Goal: Transaction & Acquisition: Purchase product/service

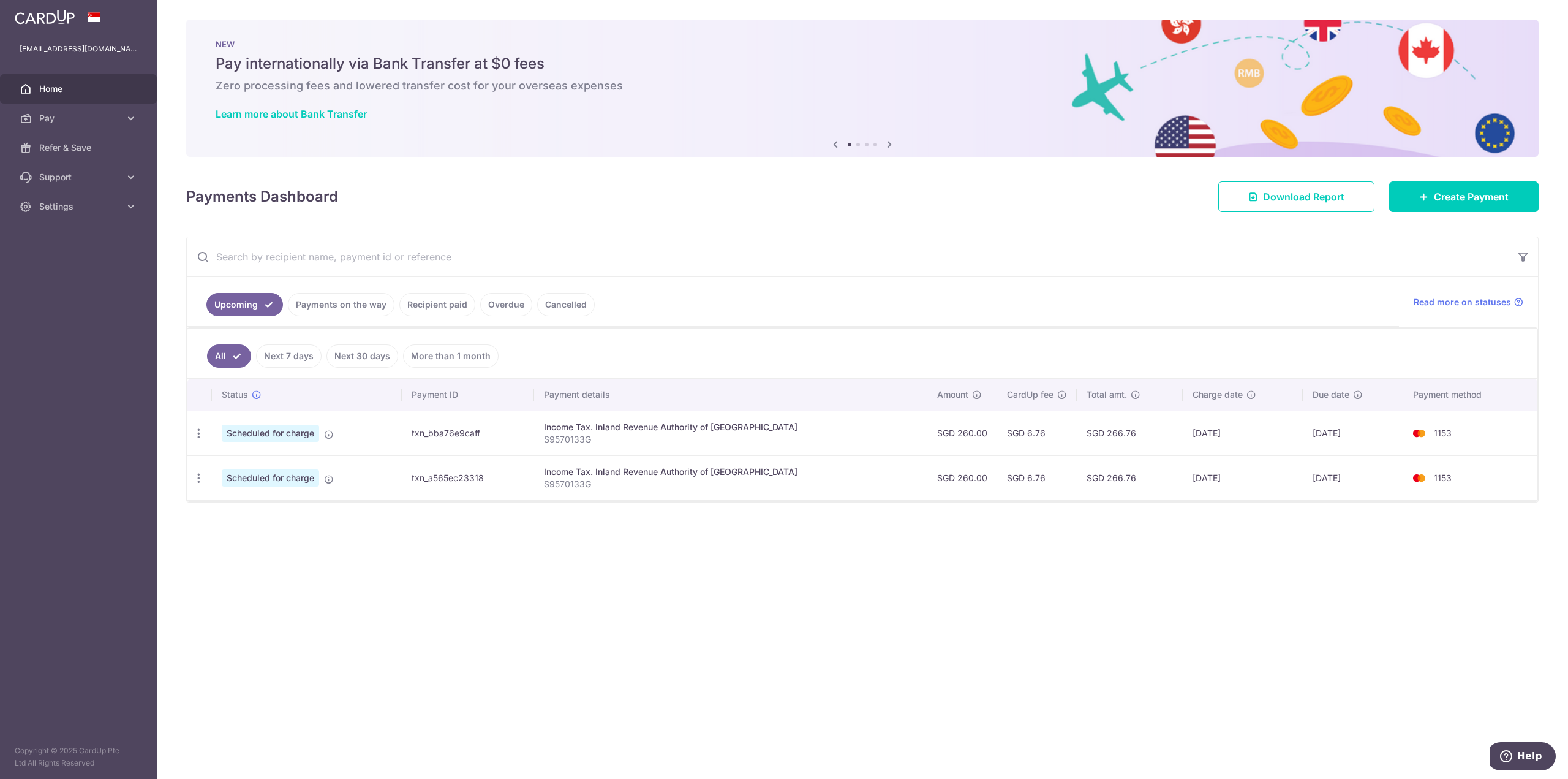
click at [354, 302] on link "Payments on the way" at bounding box center [340, 304] width 106 height 23
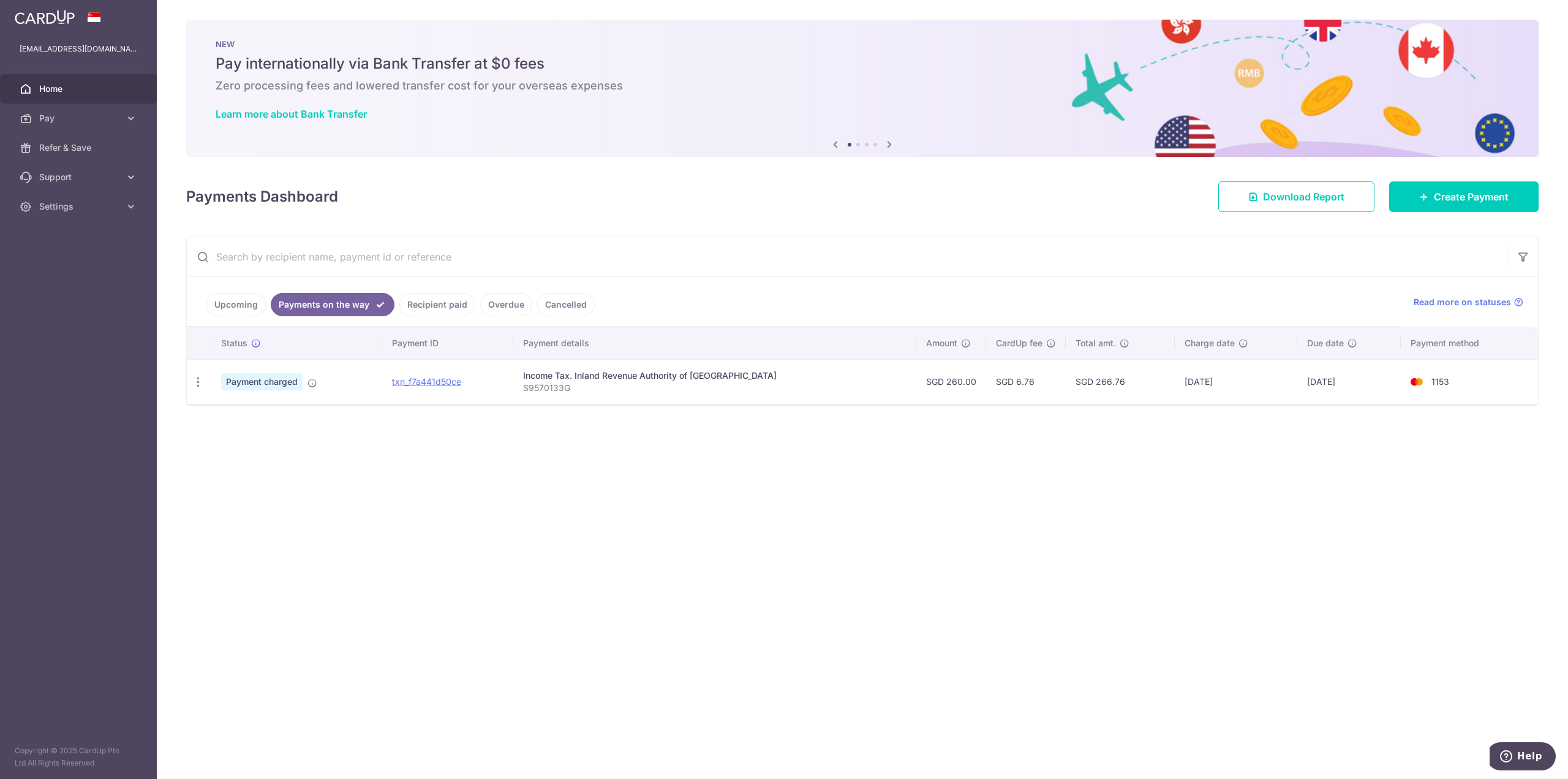
click at [237, 296] on link "Upcoming" at bounding box center [236, 304] width 60 height 23
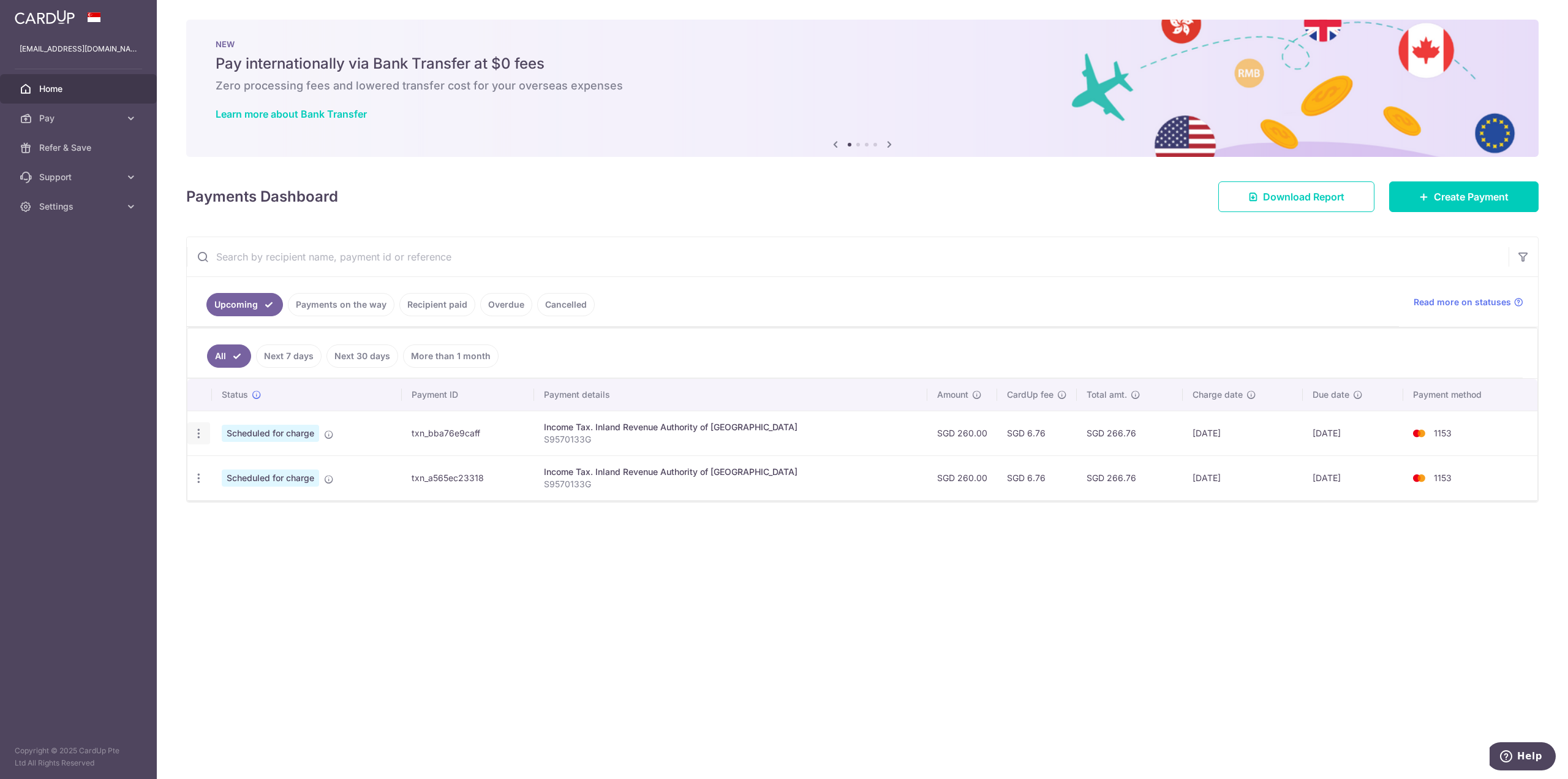
click at [200, 442] on div "Update payment Cancel payment" at bounding box center [198, 433] width 23 height 23
click at [201, 435] on icon "button" at bounding box center [198, 433] width 13 height 13
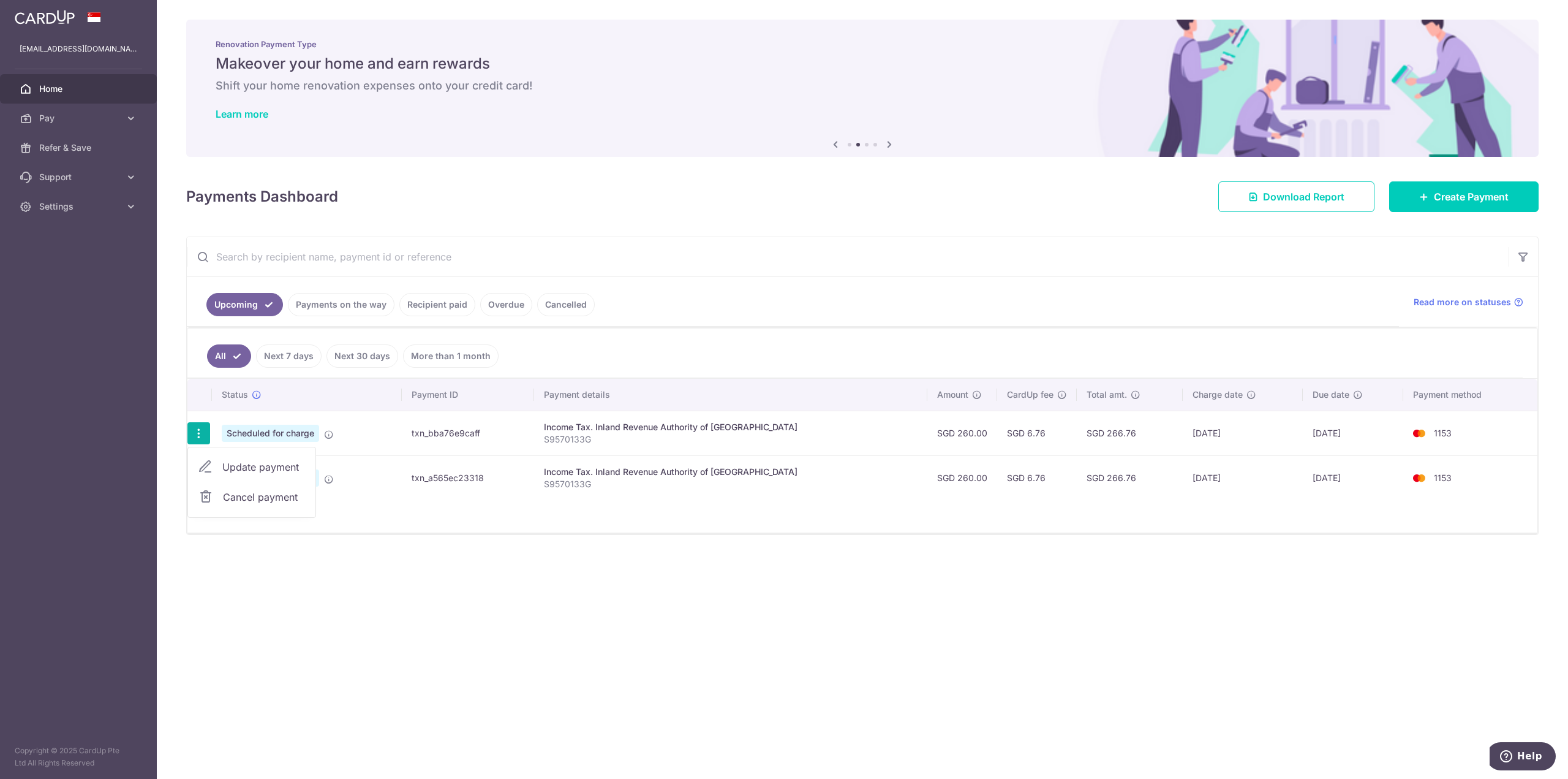
click at [230, 463] on span "Update payment" at bounding box center [264, 466] width 83 height 15
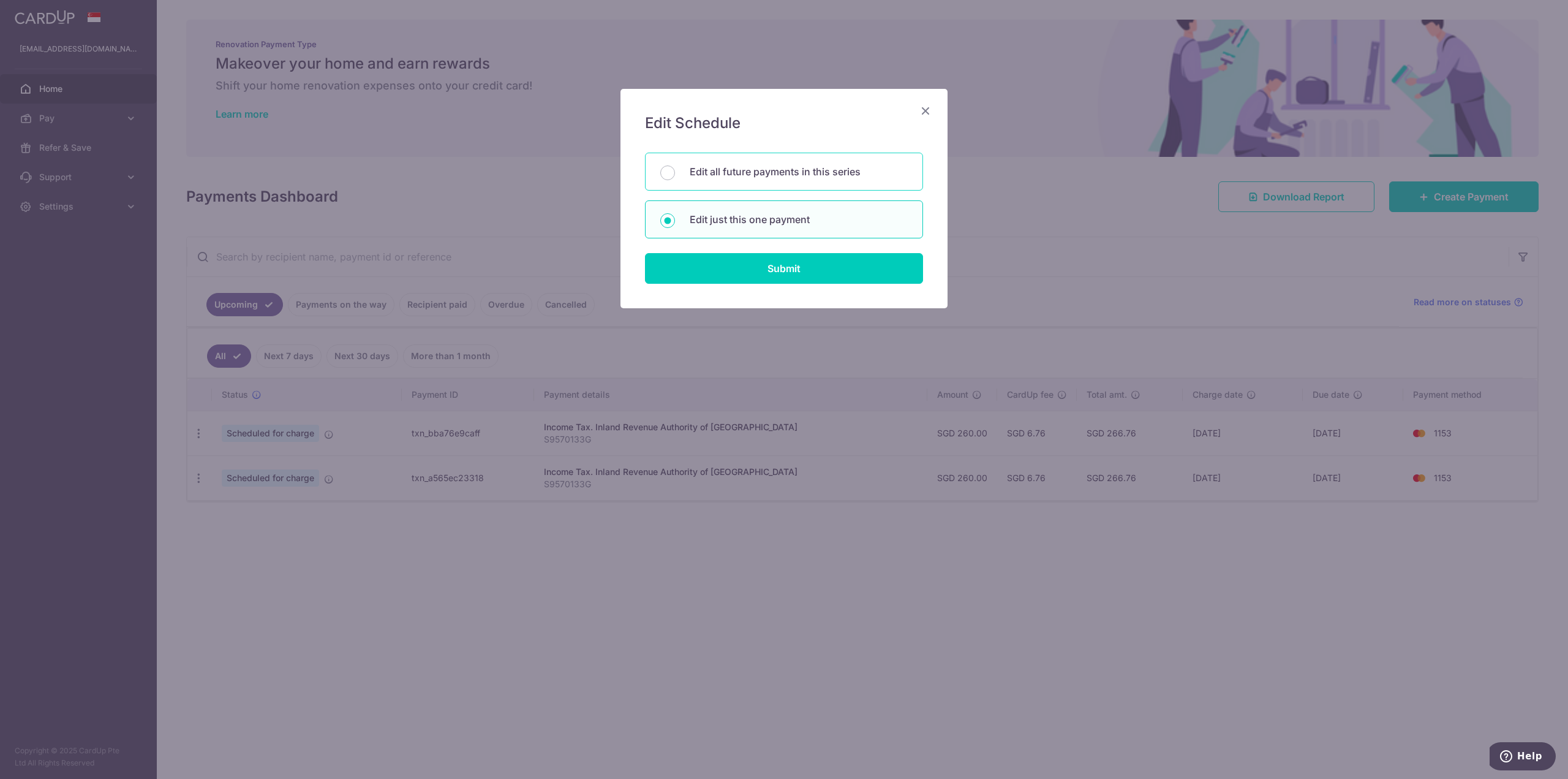
click at [716, 171] on p "Edit all future payments in this series" at bounding box center [798, 171] width 218 height 15
click at [674, 171] on input "Edit all future payments in this series" at bounding box center [667, 173] width 15 height 15
radio input "true"
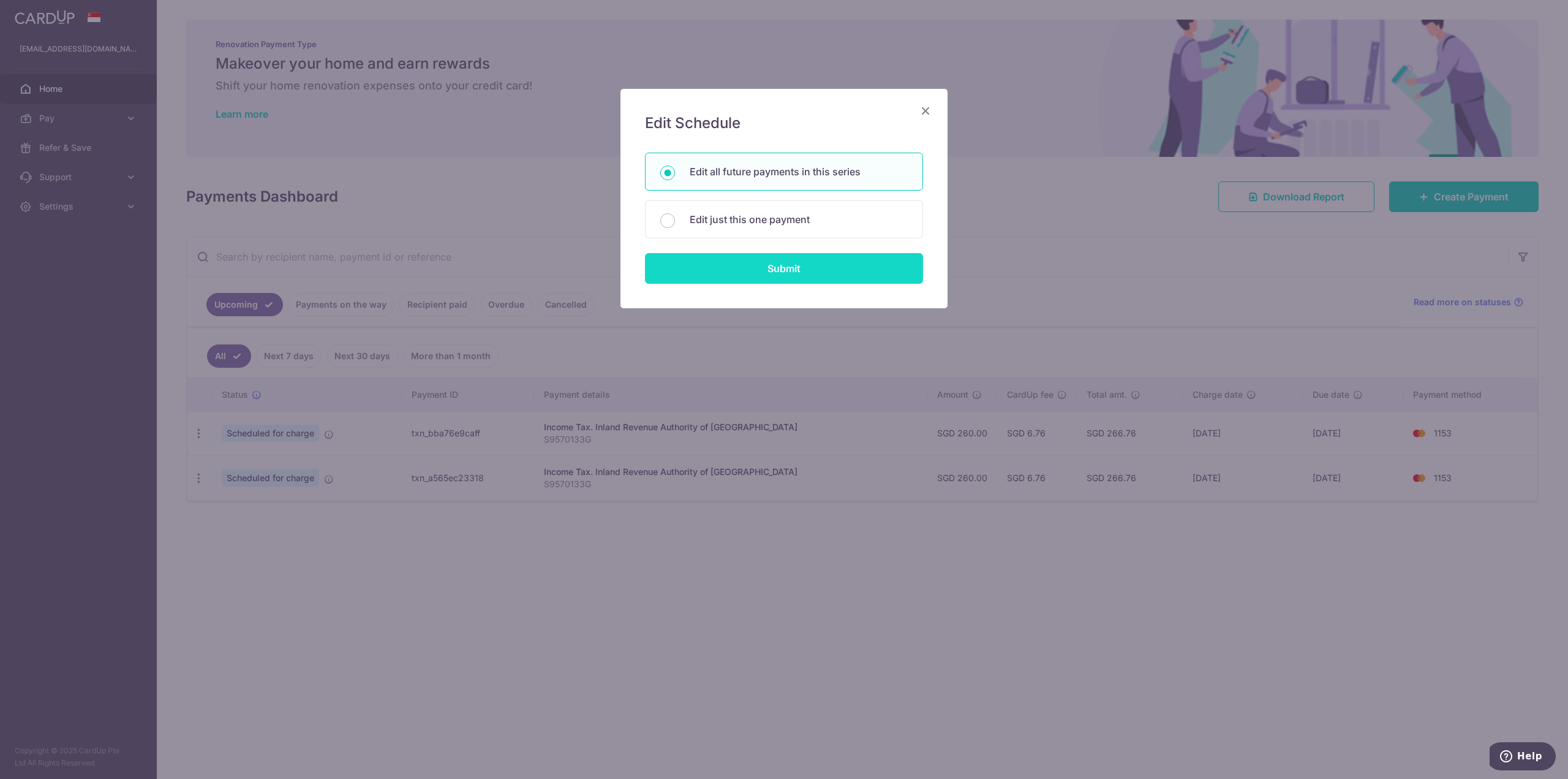
click at [774, 272] on input "Submit" at bounding box center [784, 268] width 278 height 31
radio input "true"
type input "260.00"
type input "S9570133G"
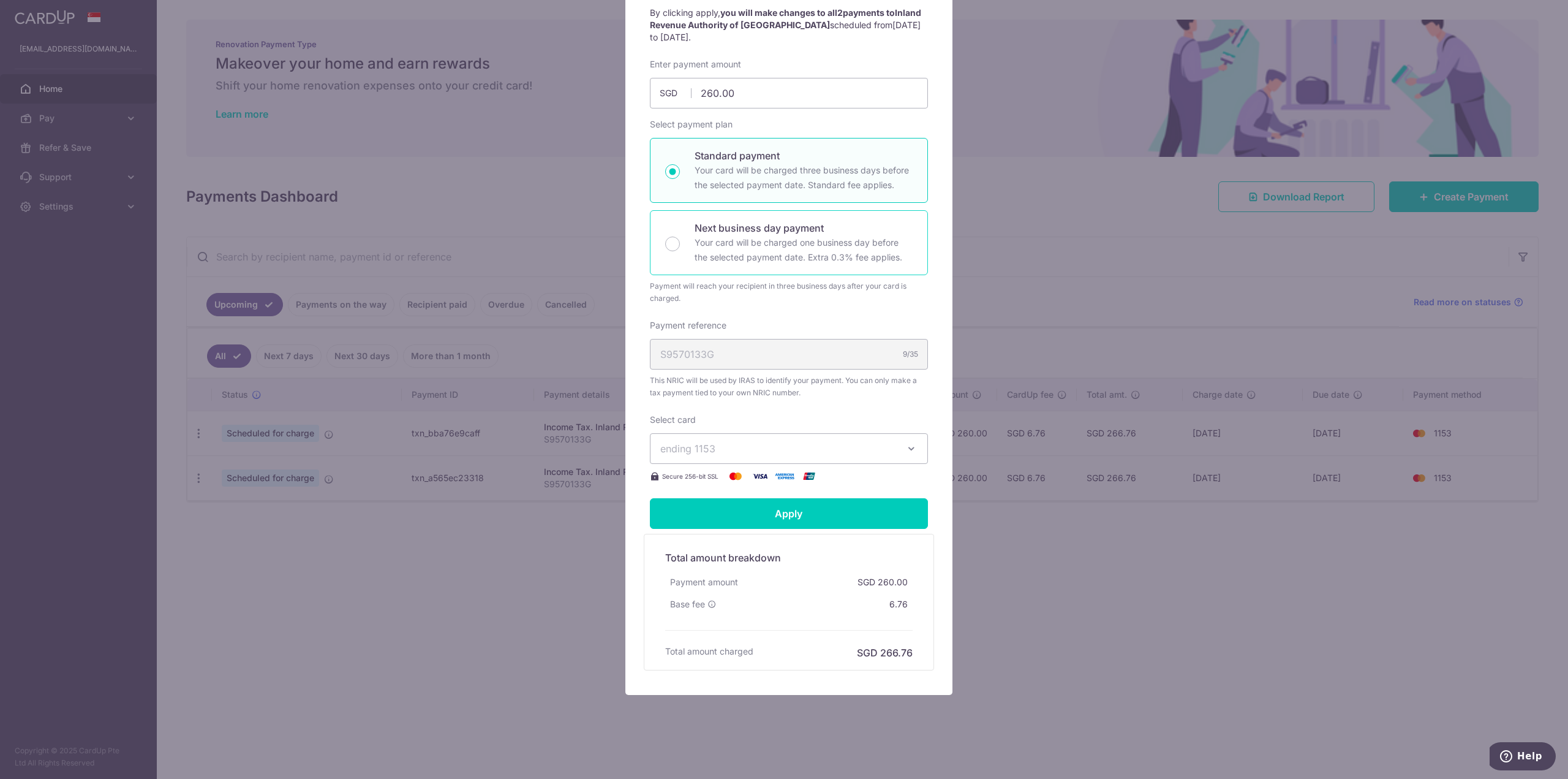
scroll to position [136, 0]
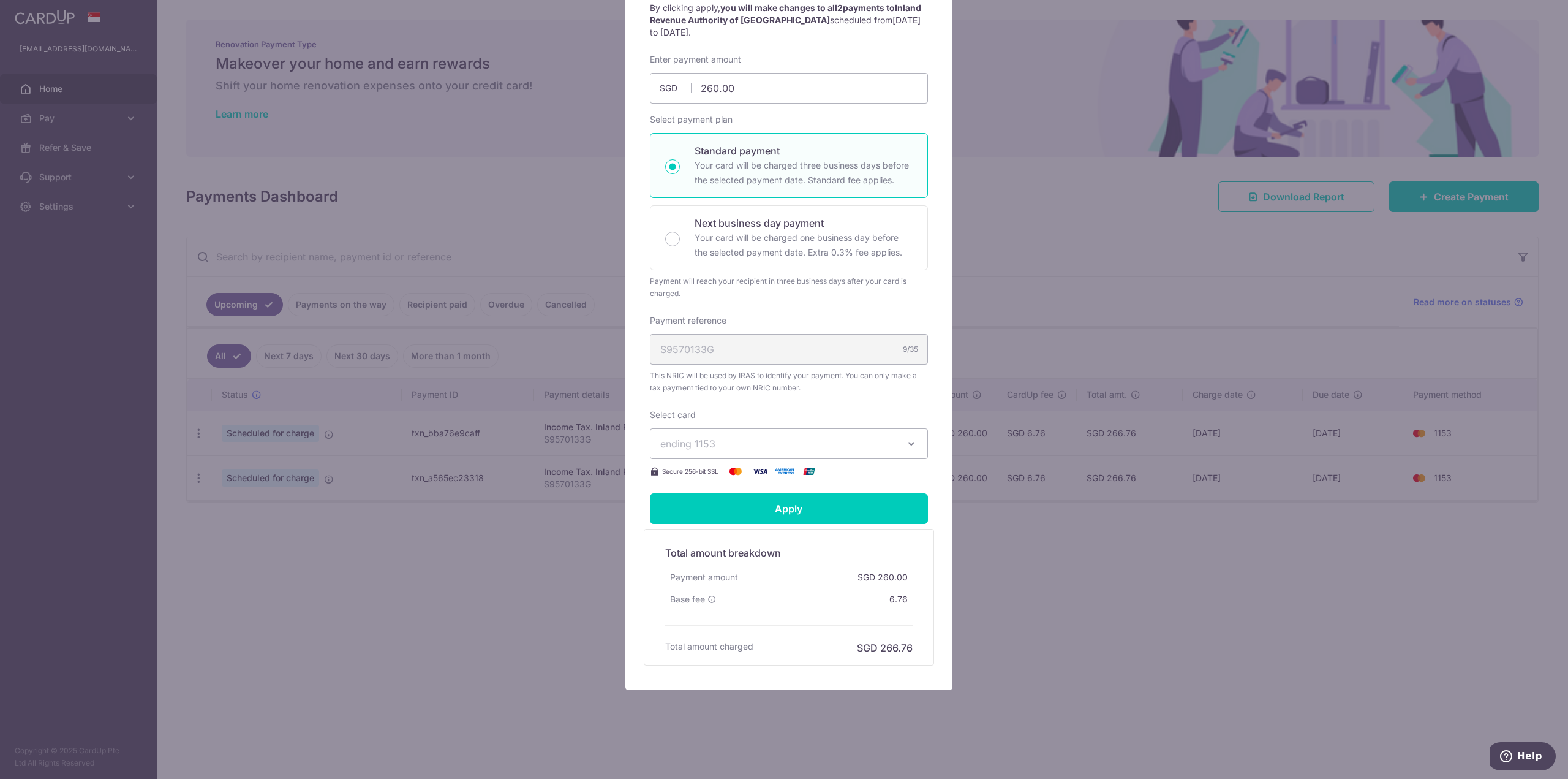
click at [717, 446] on span "ending 1153" at bounding box center [778, 444] width 235 height 15
click at [796, 302] on div "Enter payment amount 260.00 260.00 SGD To change the payment amount, please can…" at bounding box center [788, 266] width 278 height 425
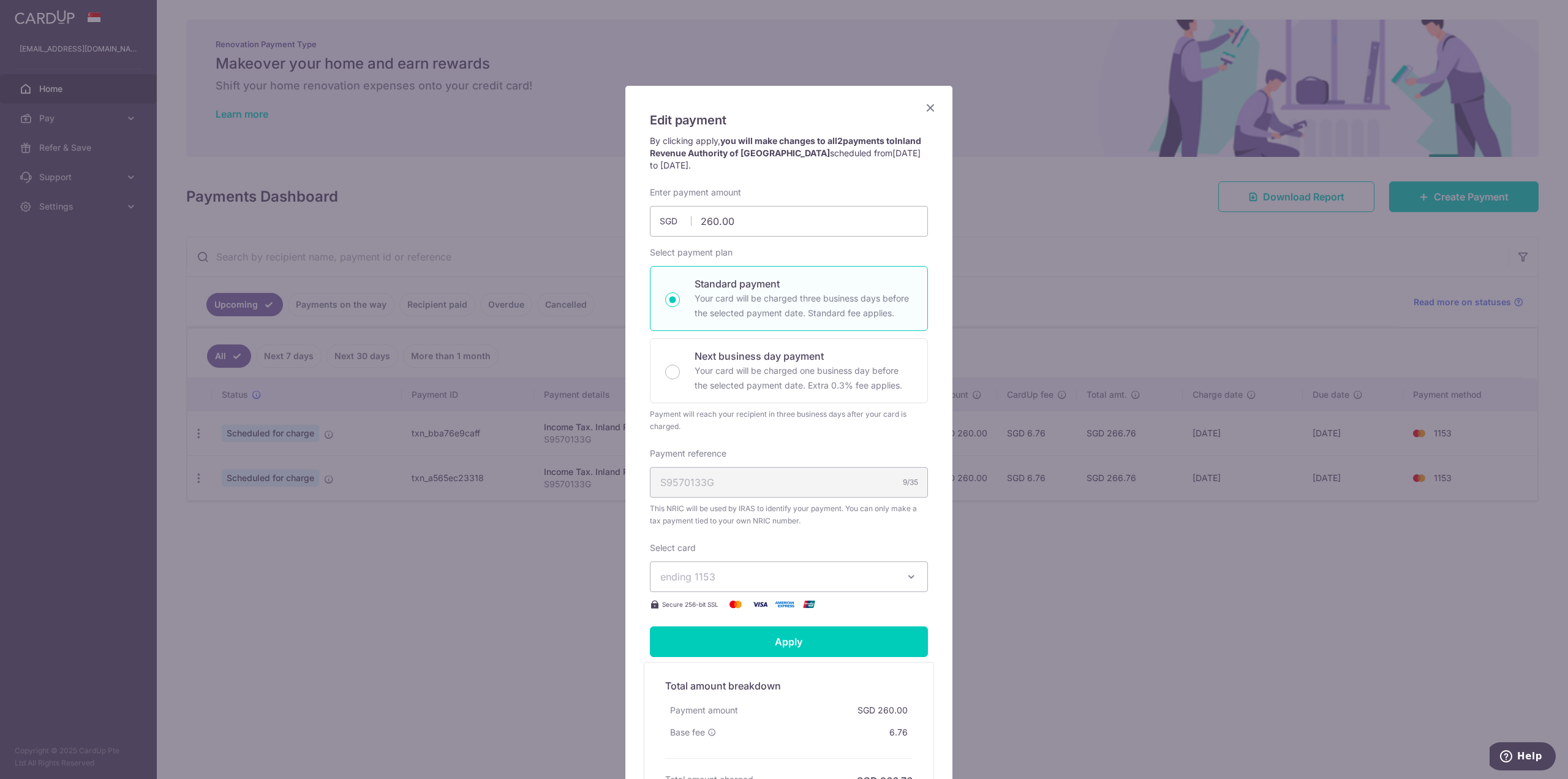
scroll to position [0, 0]
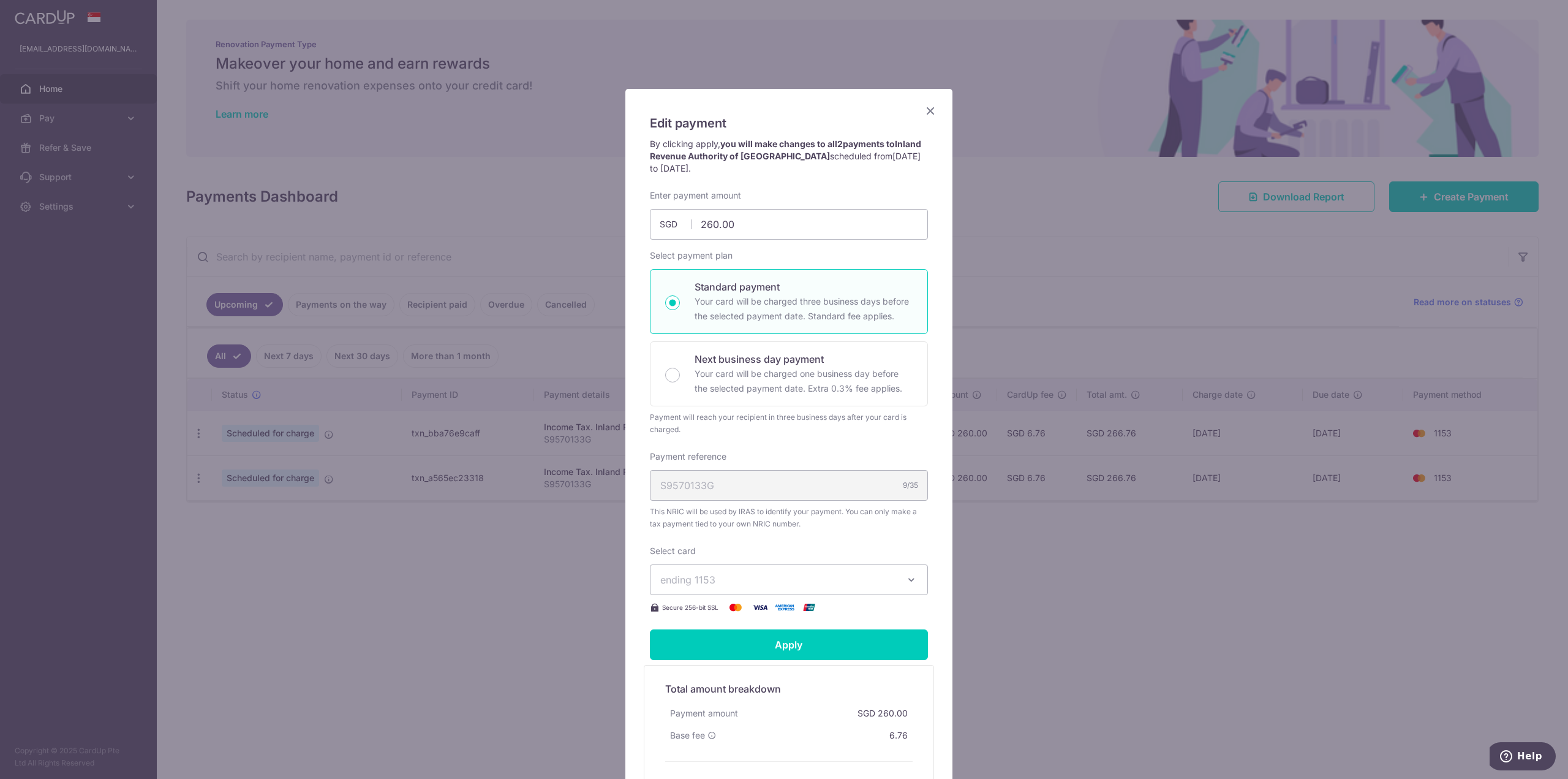
click at [922, 109] on icon "Close" at bounding box center [929, 110] width 15 height 15
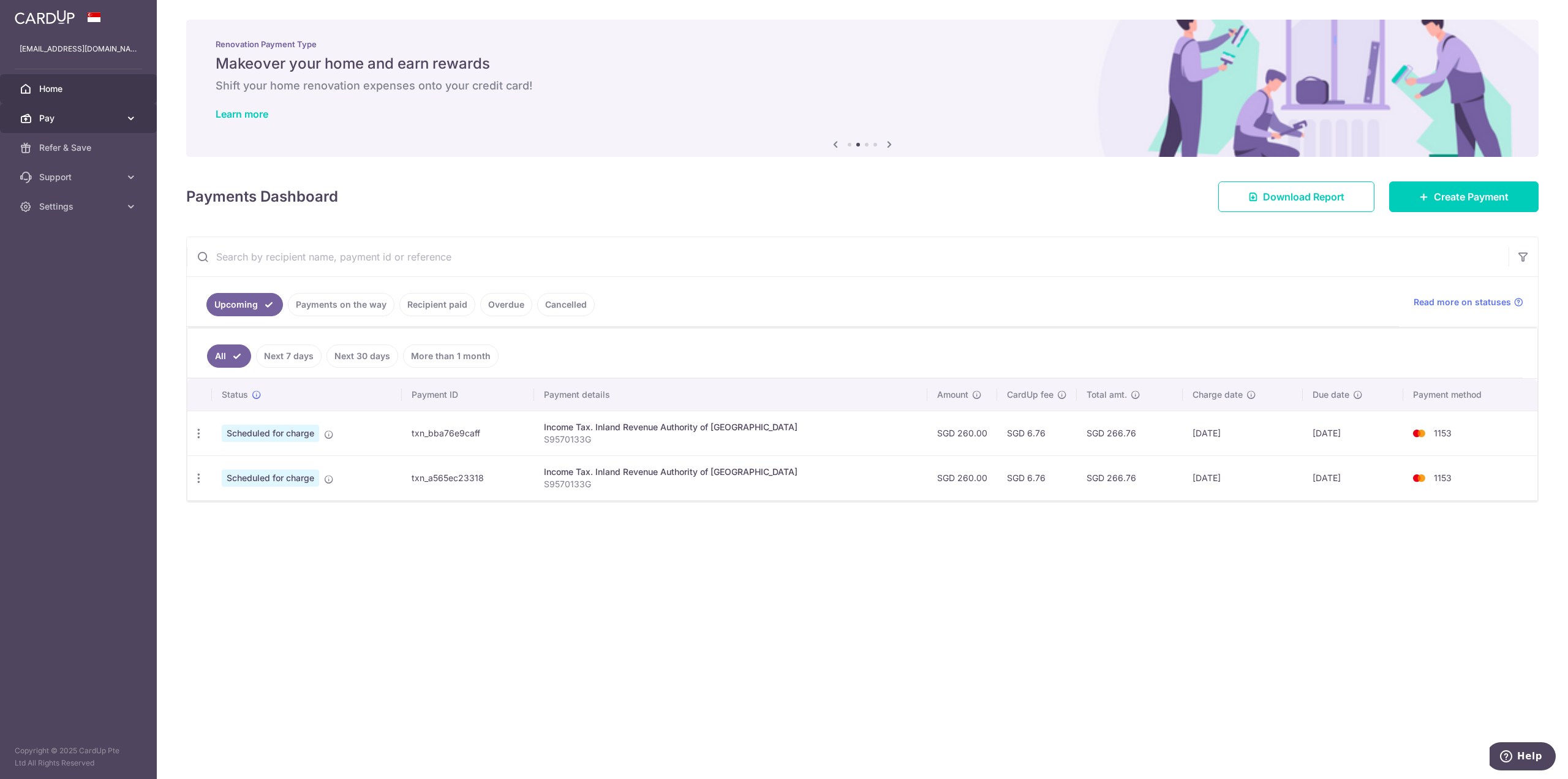
click at [82, 121] on span "Pay" at bounding box center [79, 118] width 80 height 12
click at [63, 148] on span "Payments" at bounding box center [79, 148] width 80 height 12
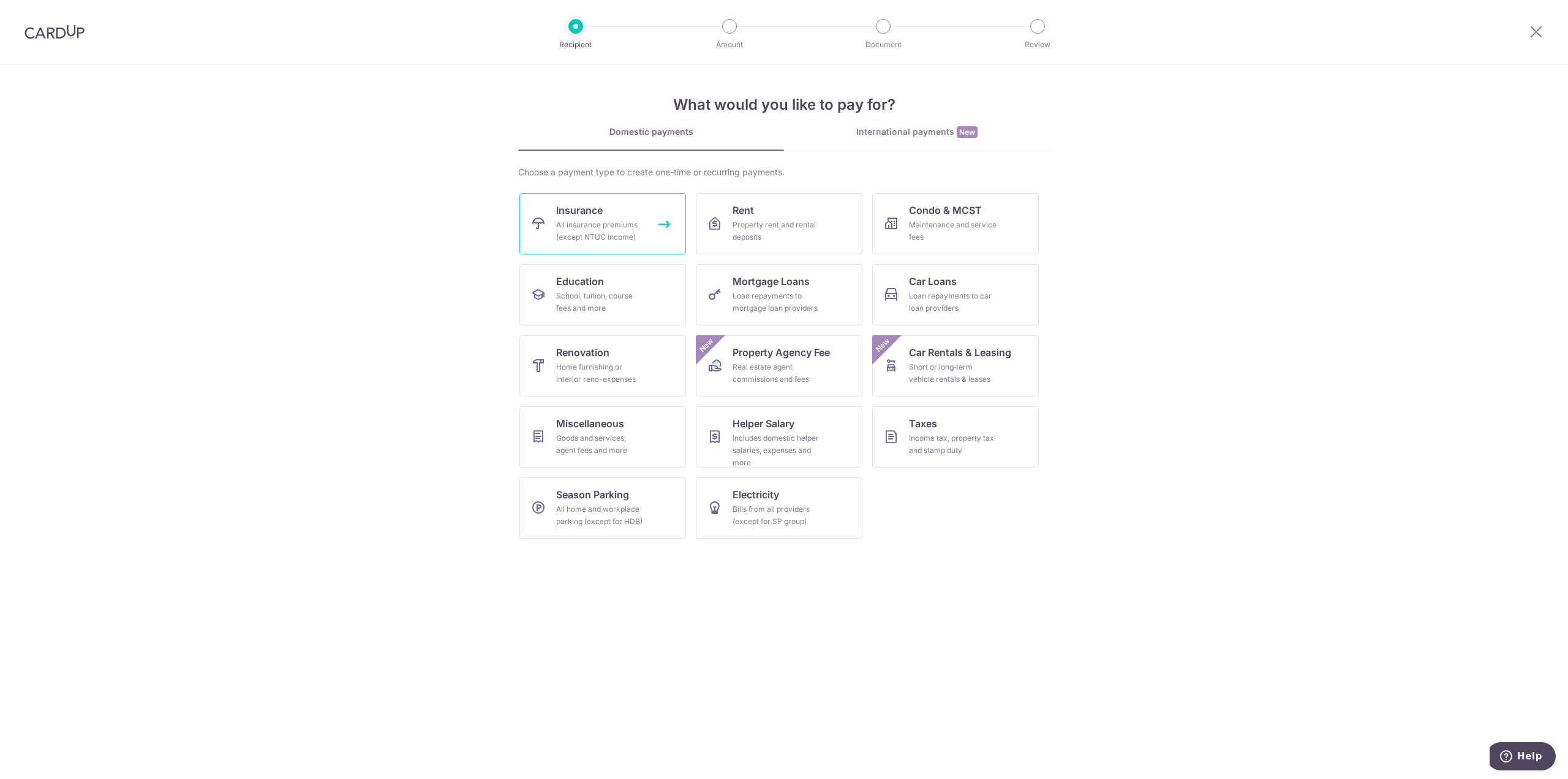
click at [588, 226] on div "All insurance premiums (except NTUC Income)" at bounding box center [600, 230] width 88 height 25
click at [946, 431] on link "Taxes Income tax, property tax and stamp duty" at bounding box center [955, 437] width 167 height 62
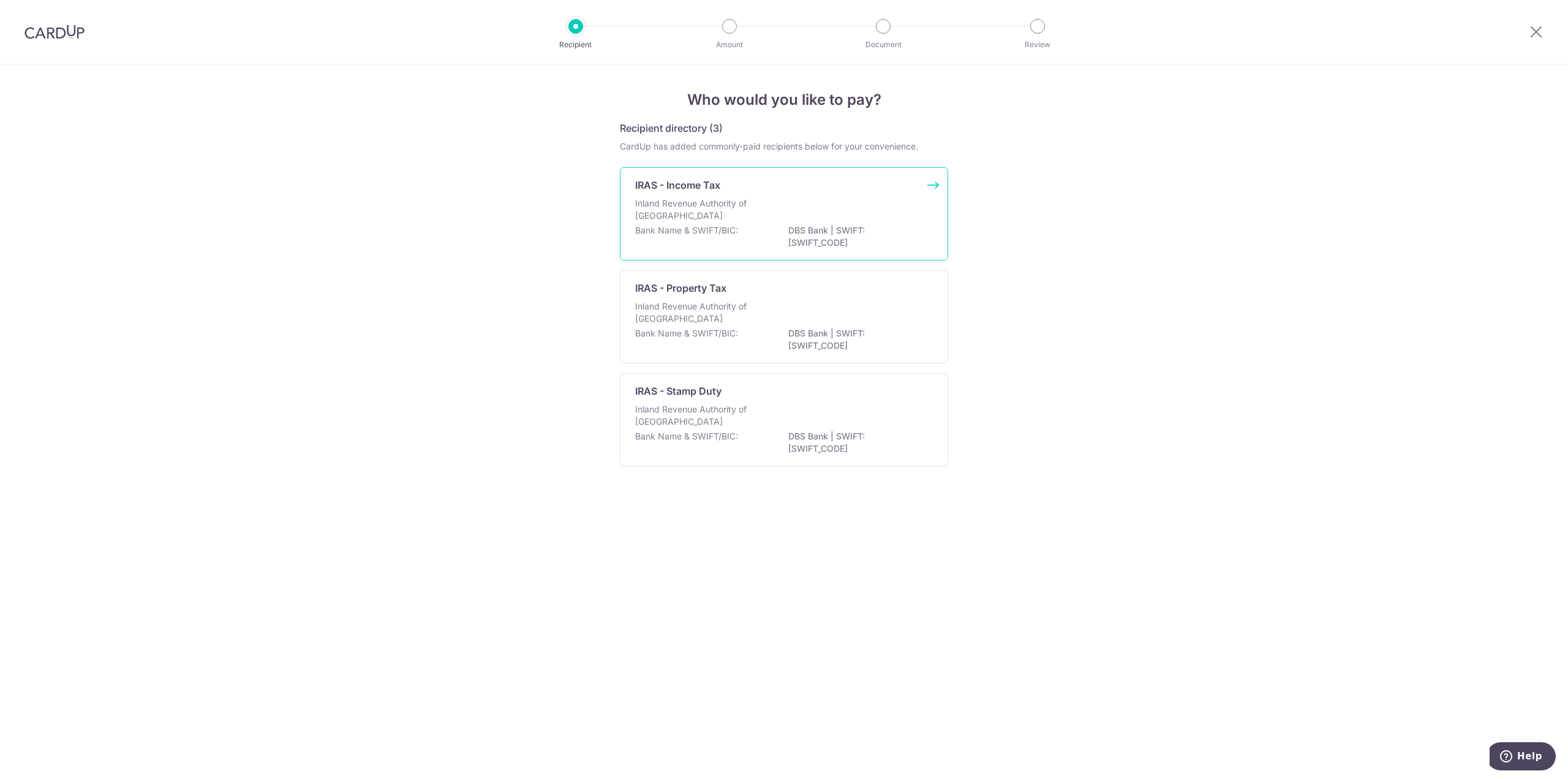
click at [781, 210] on div "Inland Revenue Authority of Singapore" at bounding box center [784, 210] width 298 height 27
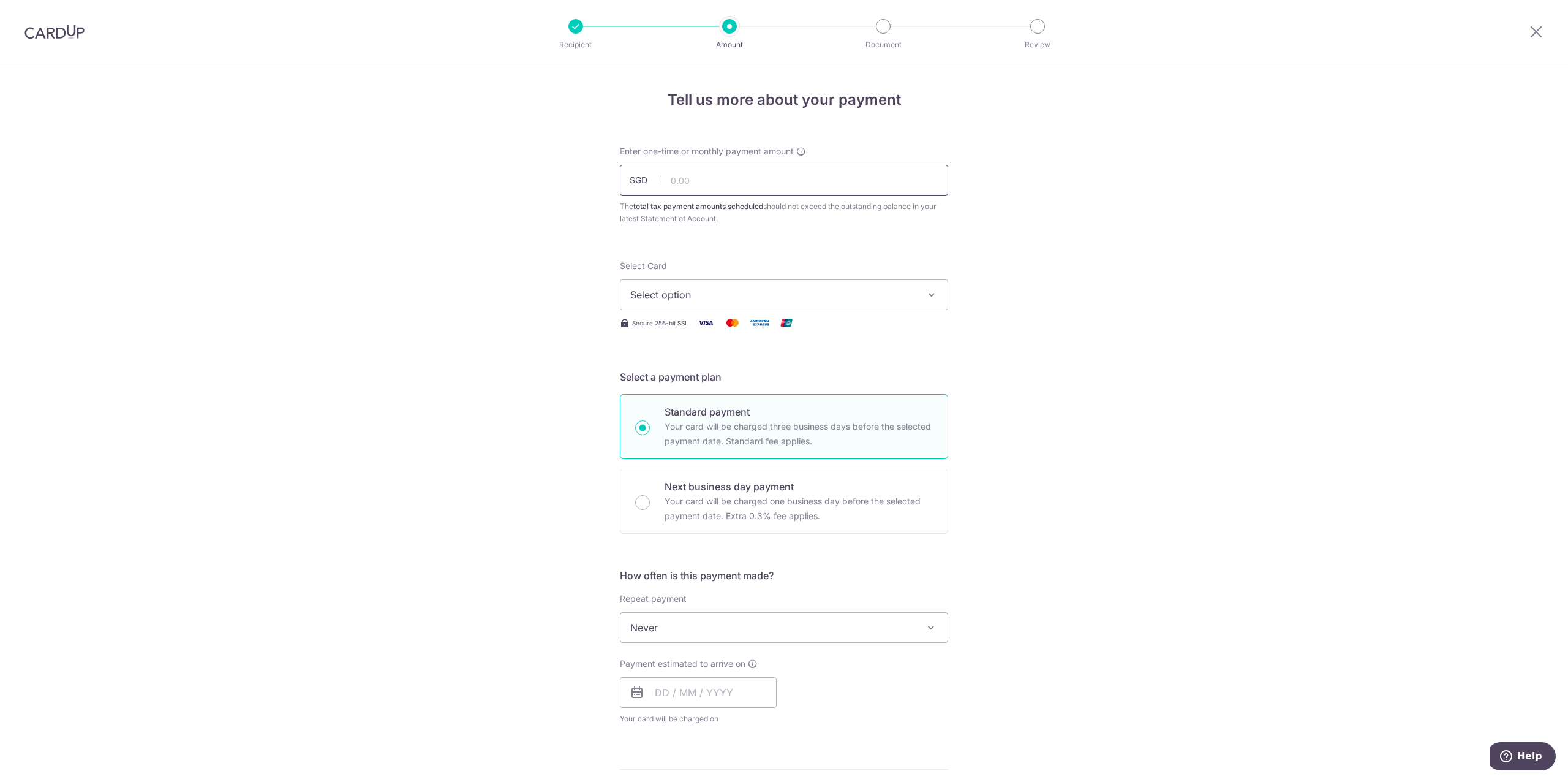
click at [741, 187] on input "text" at bounding box center [784, 180] width 328 height 31
type input "260.00"
click at [714, 301] on span "Select option" at bounding box center [773, 295] width 286 height 15
click at [682, 409] on span "**** 1153" at bounding box center [681, 411] width 44 height 15
click at [1054, 470] on div "Tell us more about your payment Enter one-time or monthly payment amount SGD 26…" at bounding box center [784, 633] width 1568 height 1138
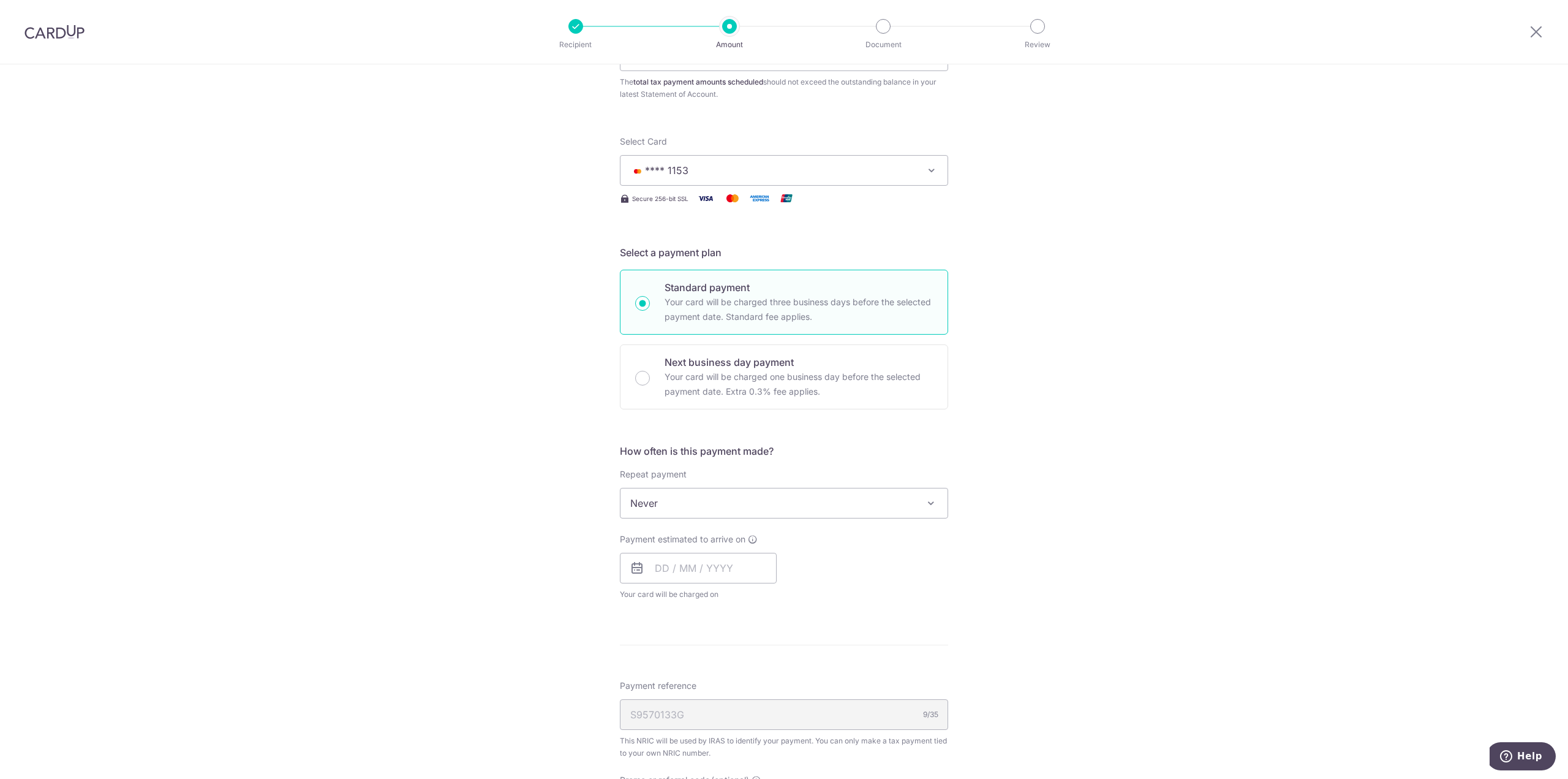
scroll to position [245, 0]
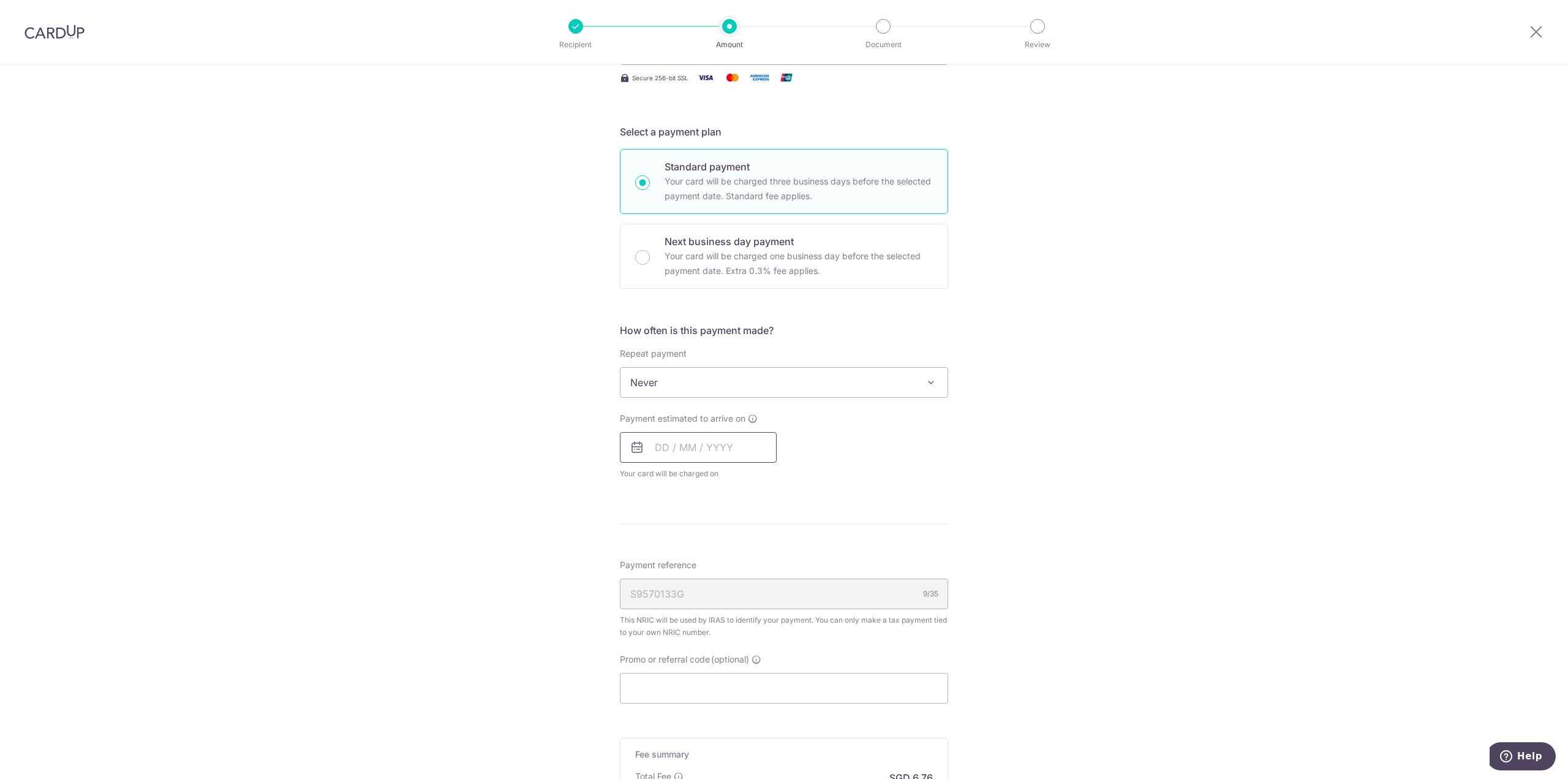
click at [689, 435] on input "text" at bounding box center [698, 447] width 157 height 31
click at [933, 462] on div "Payment estimated to arrive on Prev Next Sep Oct Nov Dec 2025 2026 Sun Mon Tue …" at bounding box center [784, 447] width 343 height 67
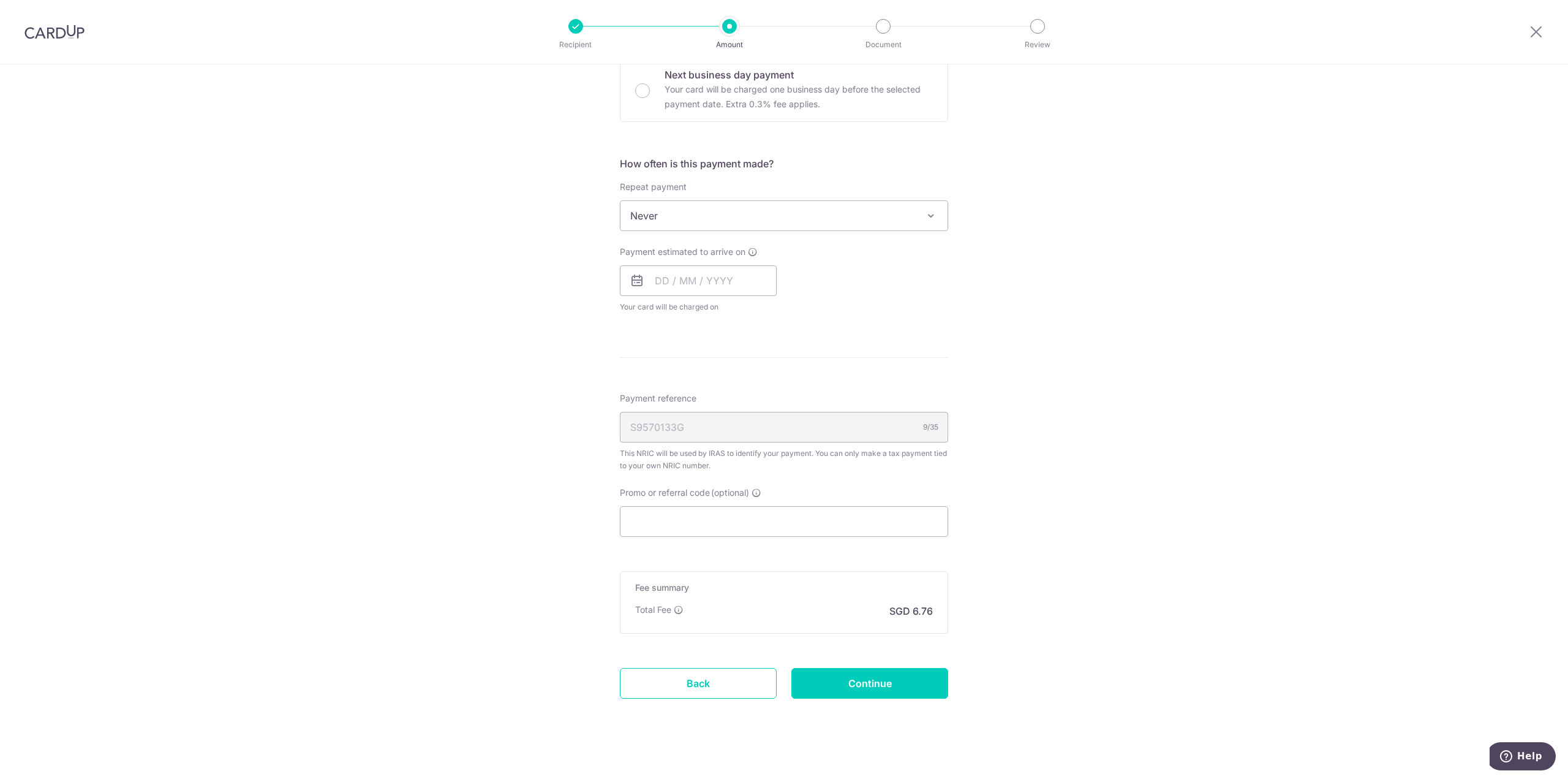
scroll to position [424, 0]
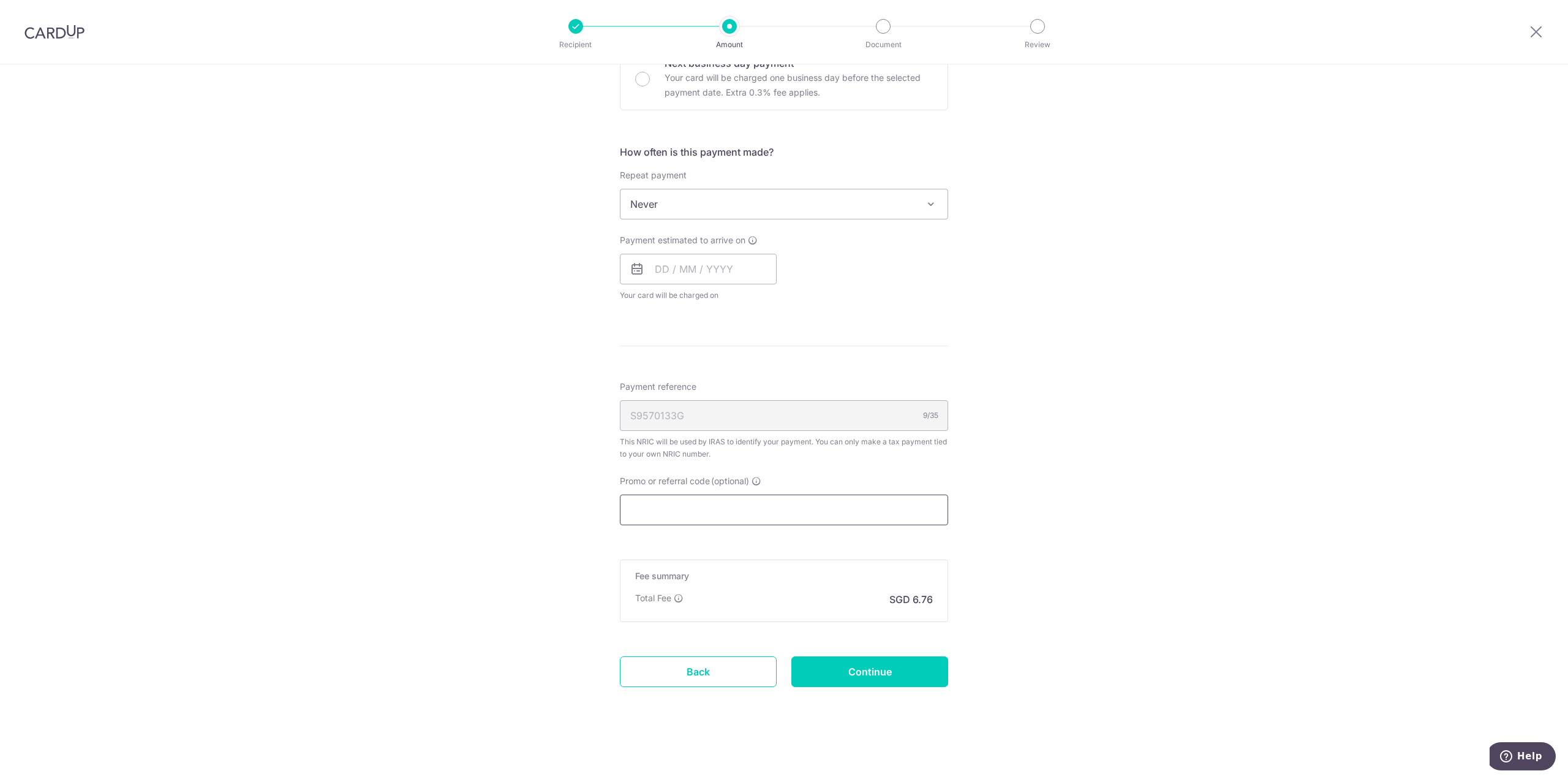
click at [706, 515] on input "Promo or referral code (optional)" at bounding box center [784, 509] width 328 height 31
paste input "OFF225"
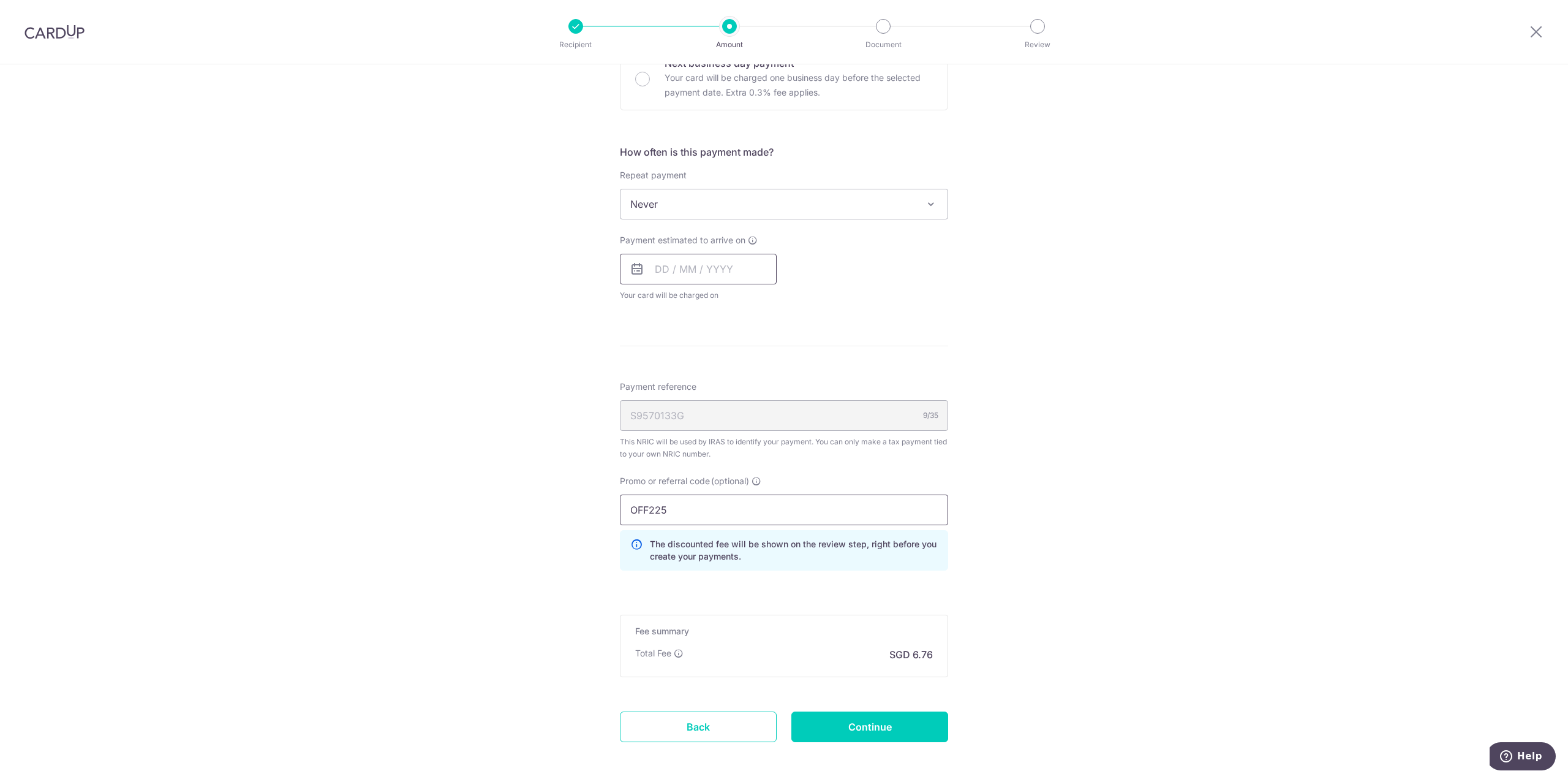
type input "OFF225"
click at [706, 269] on input "text" at bounding box center [698, 269] width 157 height 31
click at [695, 431] on link "23" at bounding box center [694, 430] width 20 height 20
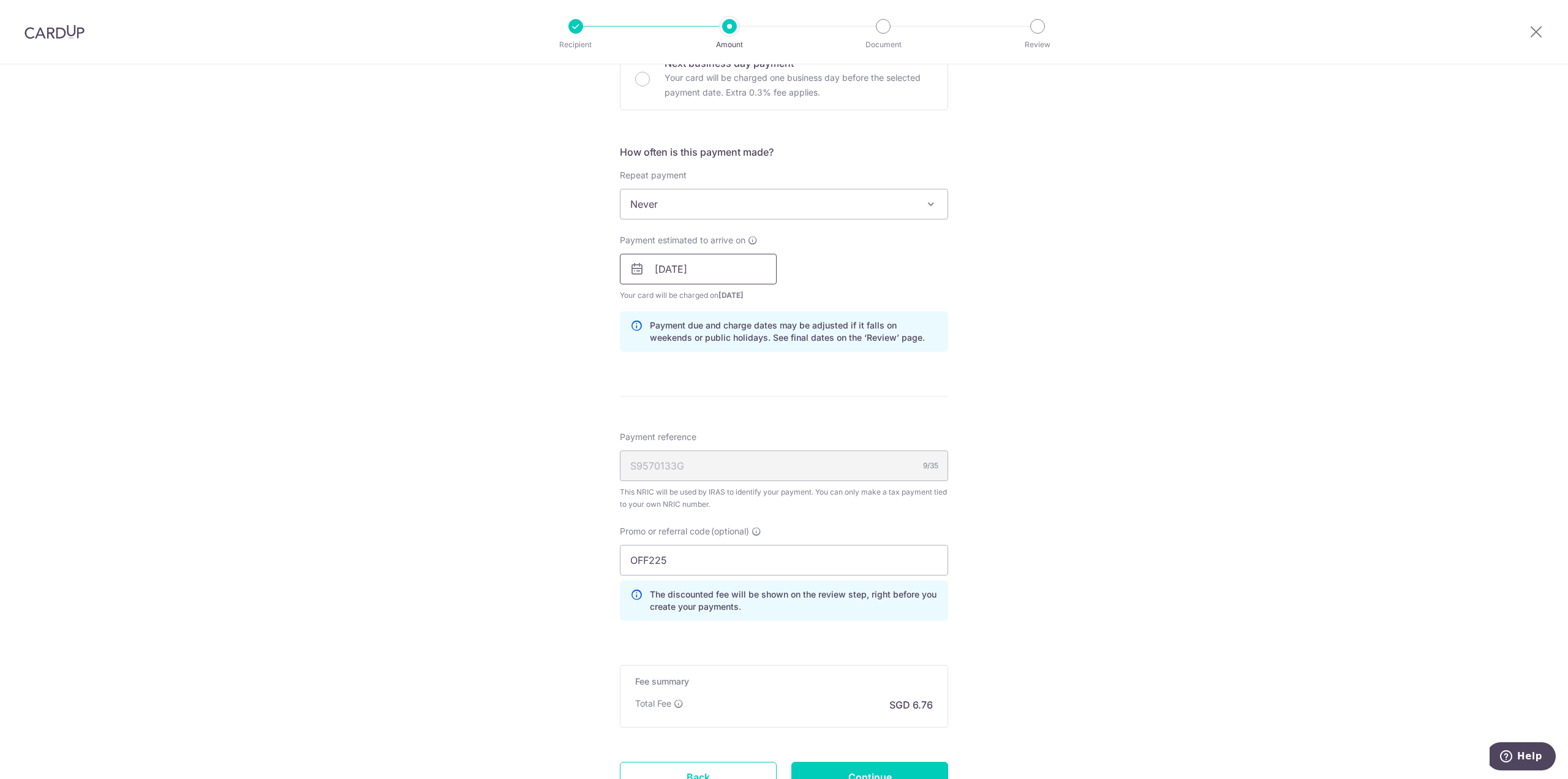
click at [695, 266] on input "23/09/2025" at bounding box center [698, 269] width 157 height 31
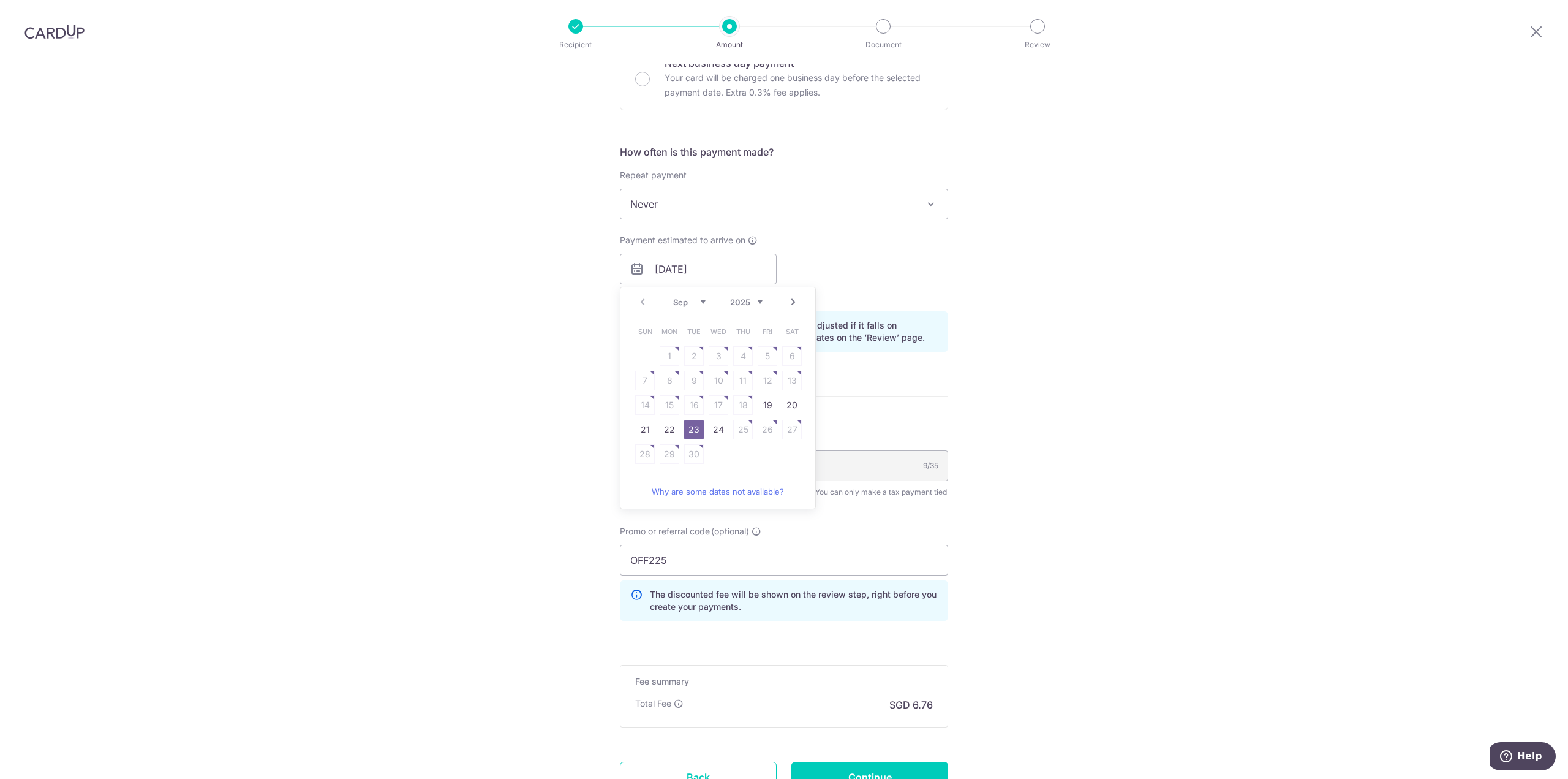
click at [795, 301] on link "Next" at bounding box center [792, 302] width 15 height 15
click at [738, 405] on link "16" at bounding box center [743, 405] width 20 height 20
type input "[DATE]"
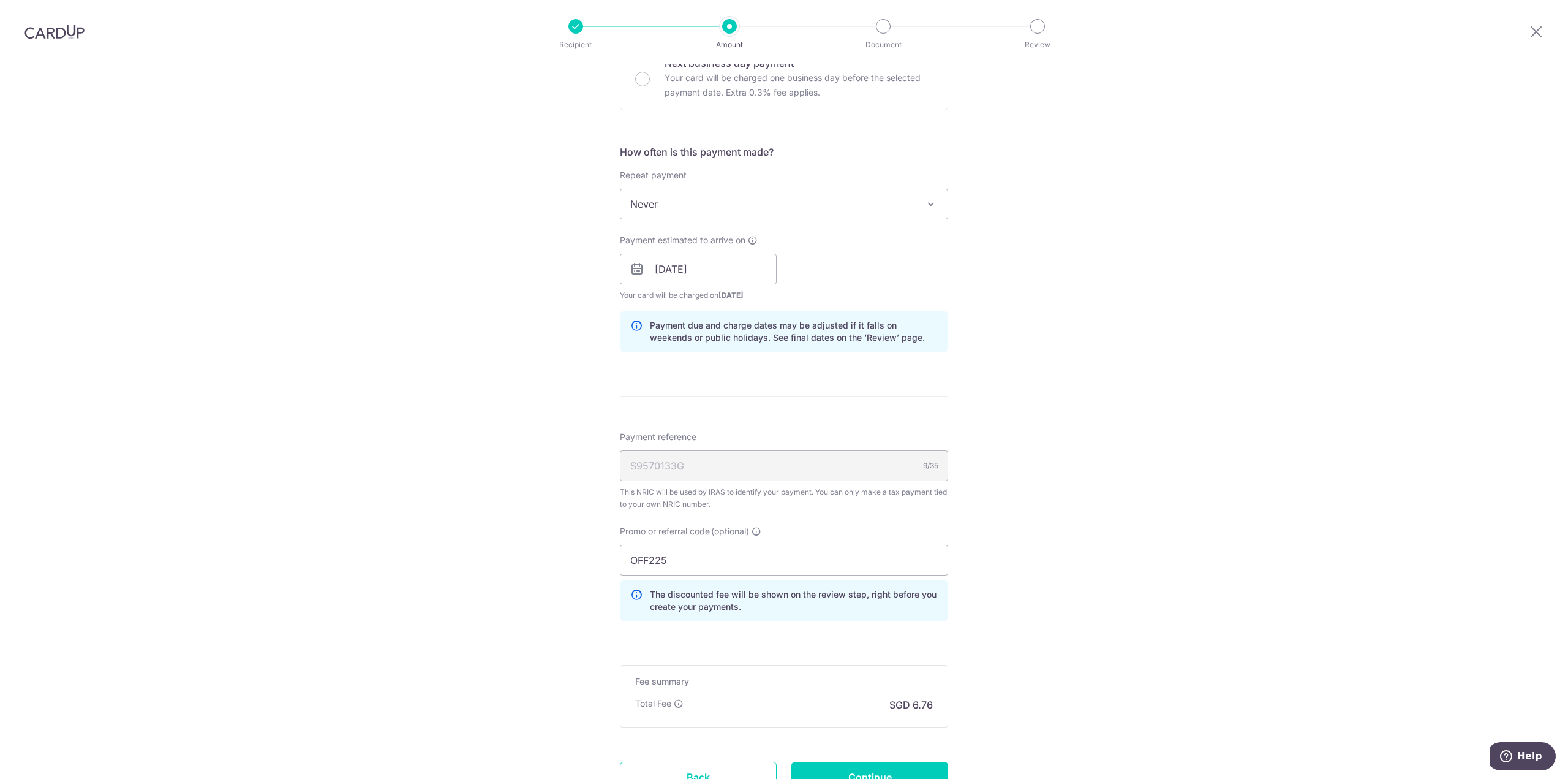
scroll to position [484, 0]
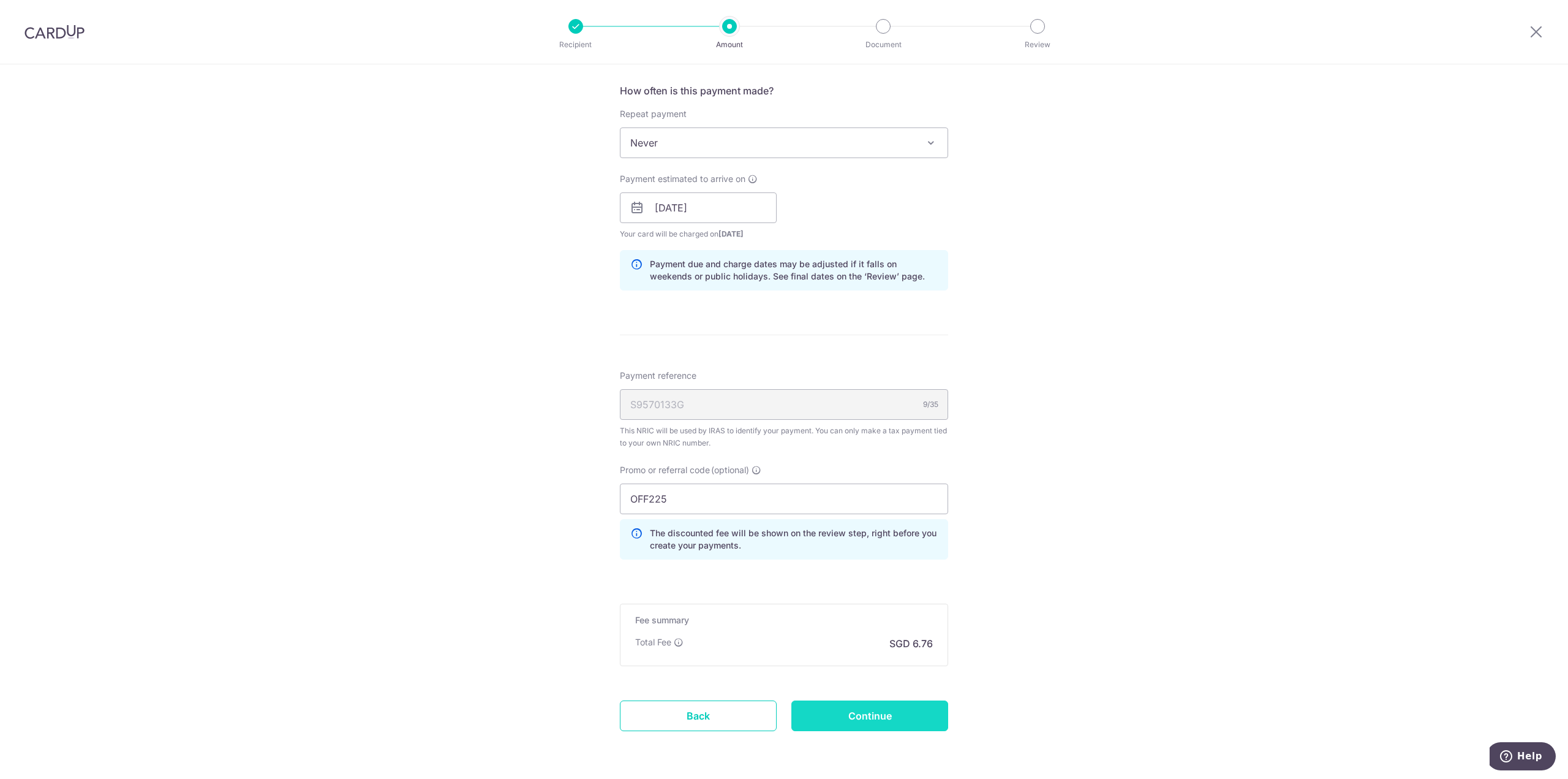
click at [870, 711] on input "Continue" at bounding box center [870, 715] width 157 height 31
type input "Create Schedule"
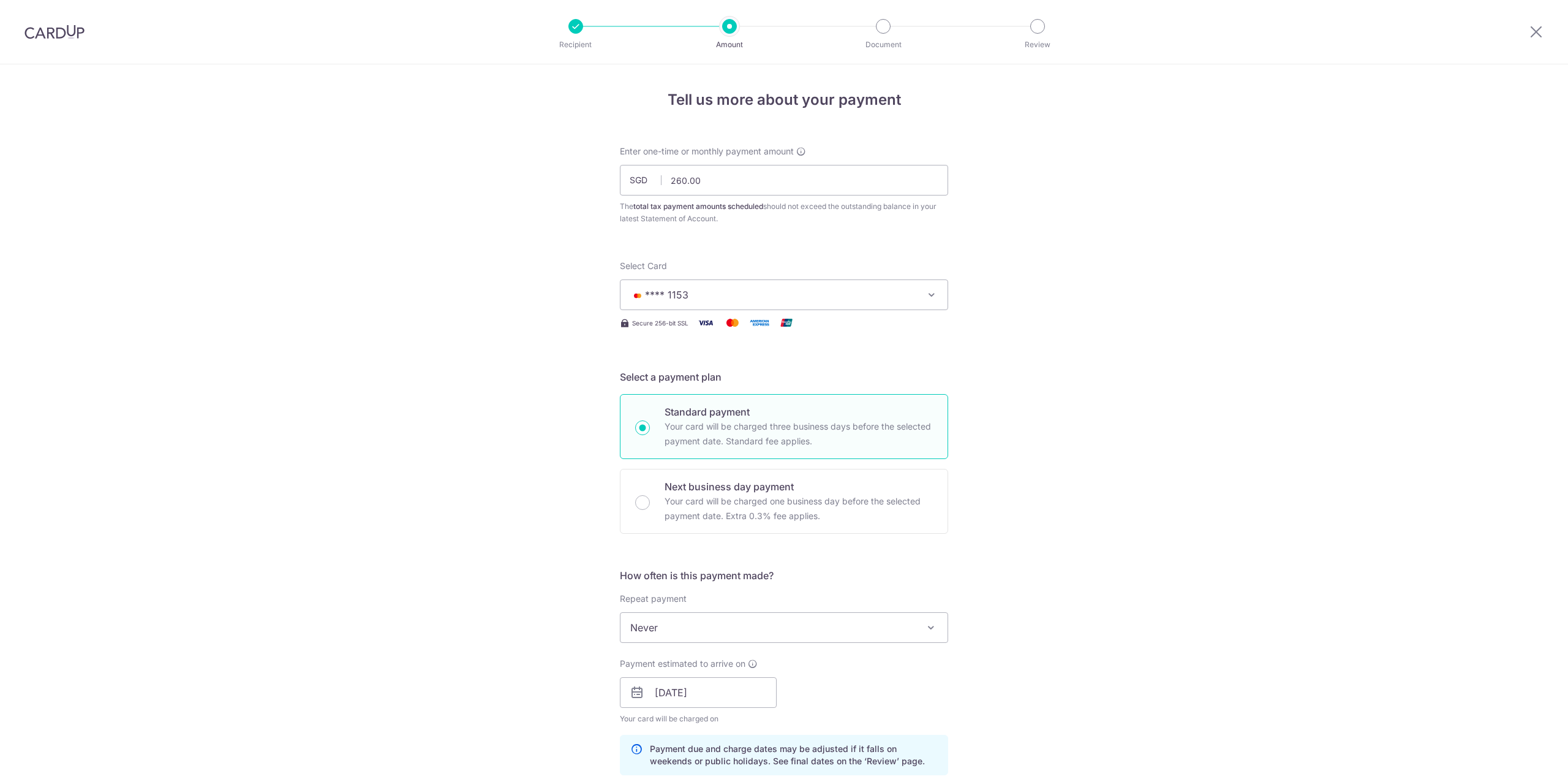
scroll to position [546, 0]
